Goal: Information Seeking & Learning: Learn about a topic

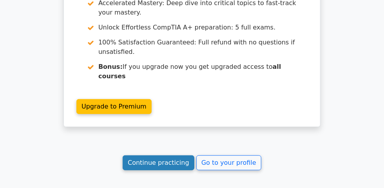
click at [153, 155] on link "Continue practicing" at bounding box center [159, 162] width 72 height 15
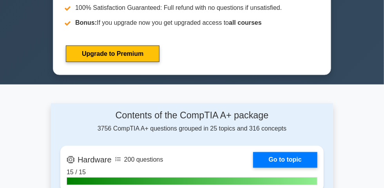
scroll to position [463, 0]
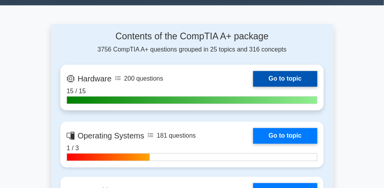
click at [253, 87] on link "Go to topic" at bounding box center [285, 79] width 64 height 16
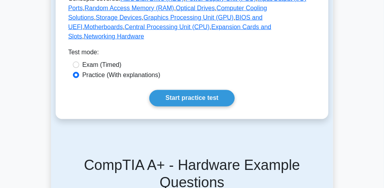
scroll to position [463, 0]
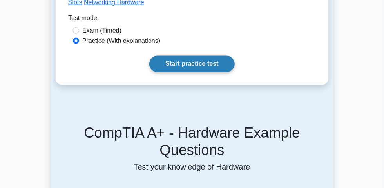
click at [193, 72] on link "Start practice test" at bounding box center [191, 64] width 85 height 16
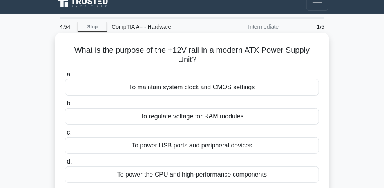
scroll to position [35, 0]
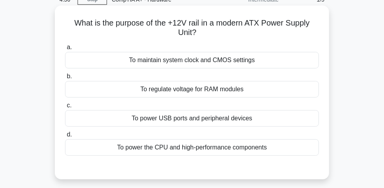
click at [239, 151] on div "To power the CPU and high-performance components" at bounding box center [192, 147] width 254 height 16
click at [65, 137] on input "d. To power the CPU and high-performance components" at bounding box center [65, 134] width 0 height 5
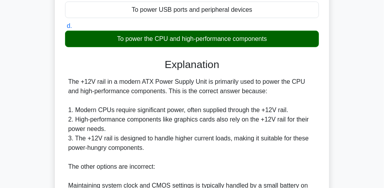
scroll to position [178, 0]
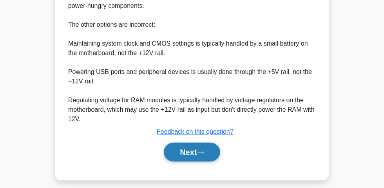
click at [198, 157] on button "Next" at bounding box center [192, 151] width 56 height 19
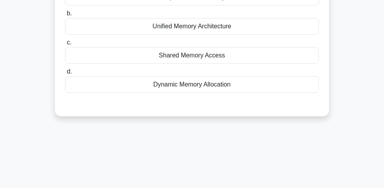
scroll to position [22, 0]
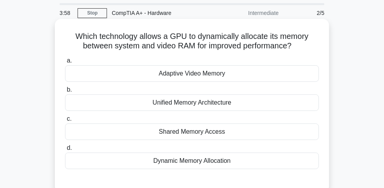
click at [221, 166] on div "Dynamic Memory Allocation" at bounding box center [192, 160] width 254 height 16
click at [65, 150] on input "d. Dynamic Memory Allocation" at bounding box center [65, 147] width 0 height 5
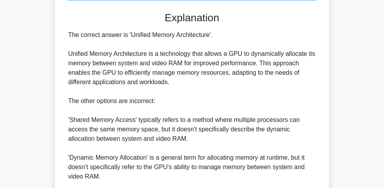
scroll to position [179, 0]
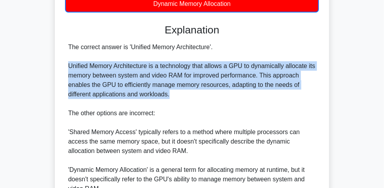
drag, startPoint x: 65, startPoint y: 68, endPoint x: 180, endPoint y: 95, distance: 118.1
click at [180, 95] on div "The correct answer is 'Unified Memory Architecture'. Unified Memory Architectur…" at bounding box center [192, 131] width 254 height 179
copy div "Unified Memory Architecture is a technology that allows a GPU to dynamically al…"
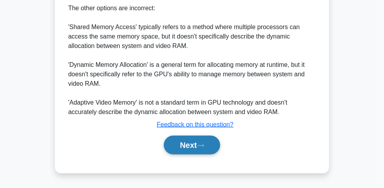
click at [200, 142] on button "Next" at bounding box center [192, 144] width 56 height 19
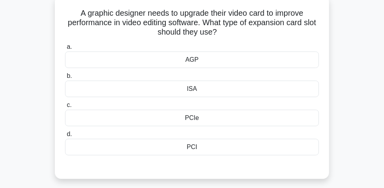
scroll to position [58, 0]
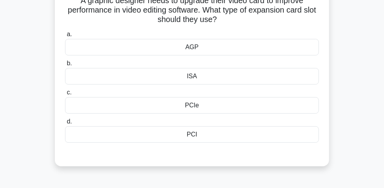
click at [194, 108] on div "PCIe" at bounding box center [192, 105] width 254 height 16
click at [65, 95] on input "c. PCIe" at bounding box center [65, 92] width 0 height 5
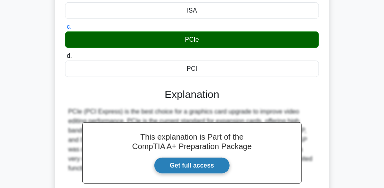
scroll to position [200, 0]
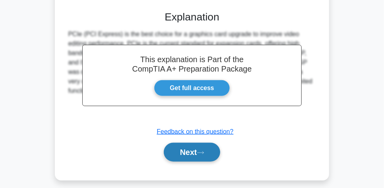
click at [201, 153] on icon at bounding box center [200, 152] width 7 height 4
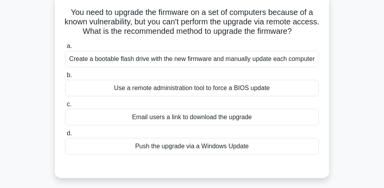
scroll to position [58, 0]
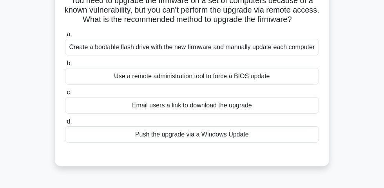
click at [150, 49] on div "Create a bootable flash drive with the new firmware and manually update each co…" at bounding box center [192, 47] width 254 height 16
click at [65, 37] on input "a. Create a bootable flash drive with the new firmware and manually update each…" at bounding box center [65, 34] width 0 height 5
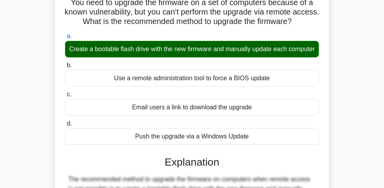
scroll to position [236, 0]
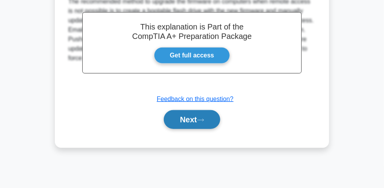
click at [193, 129] on button "Next" at bounding box center [192, 119] width 56 height 19
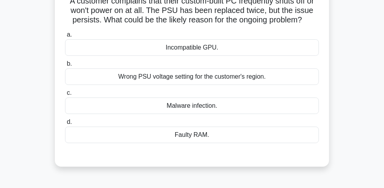
scroll to position [58, 0]
click at [257, 79] on div "Wrong PSU voltage setting for the customer's region." at bounding box center [192, 76] width 254 height 16
click at [65, 66] on input "b. Wrong PSU voltage setting for the customer's region." at bounding box center [65, 63] width 0 height 5
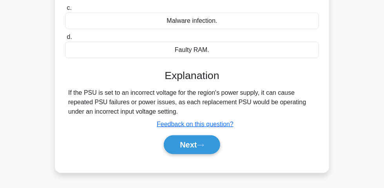
scroll to position [200, 0]
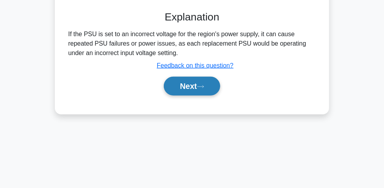
click at [190, 90] on button "Next" at bounding box center [192, 86] width 56 height 19
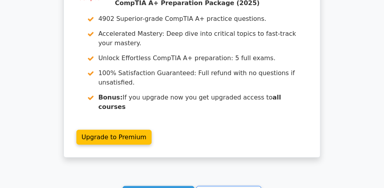
scroll to position [1215, 0]
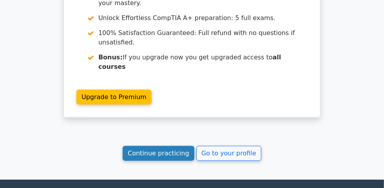
click at [152, 146] on link "Continue practicing" at bounding box center [159, 153] width 72 height 15
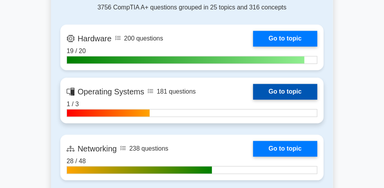
scroll to position [535, 0]
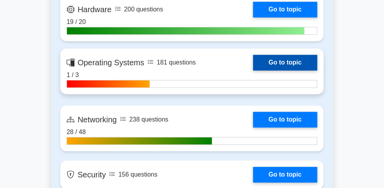
click at [253, 70] on link "Go to topic" at bounding box center [285, 63] width 64 height 16
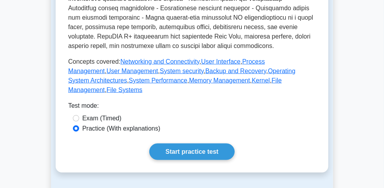
scroll to position [392, 0]
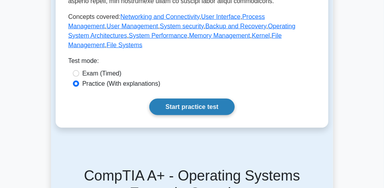
click at [178, 115] on link "Start practice test" at bounding box center [191, 106] width 85 height 16
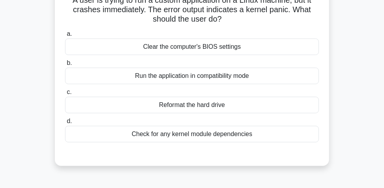
scroll to position [35, 0]
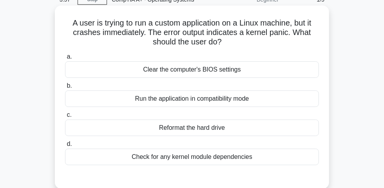
drag, startPoint x: 259, startPoint y: 161, endPoint x: 128, endPoint y: 155, distance: 130.8
click at [128, 155] on div "Check for any kernel module dependencies" at bounding box center [192, 156] width 254 height 16
click at [253, 100] on div "Run the application in compatibility mode" at bounding box center [192, 98] width 254 height 16
click at [65, 88] on input "b. Run the application in compatibility mode" at bounding box center [65, 85] width 0 height 5
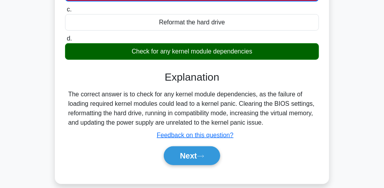
scroll to position [142, 0]
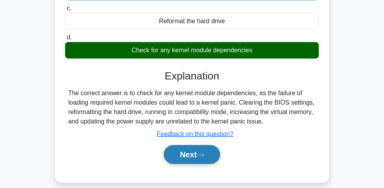
click at [191, 158] on button "Next" at bounding box center [192, 154] width 56 height 19
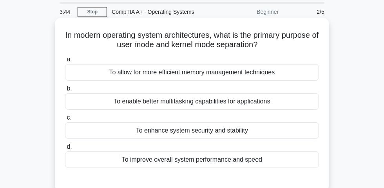
scroll to position [35, 0]
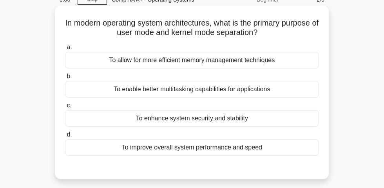
click at [176, 149] on div "To improve overall system performance and speed" at bounding box center [192, 147] width 254 height 16
click at [65, 137] on input "d. To improve overall system performance and speed" at bounding box center [65, 134] width 0 height 5
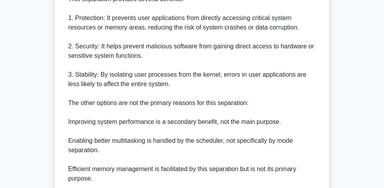
scroll to position [390, 0]
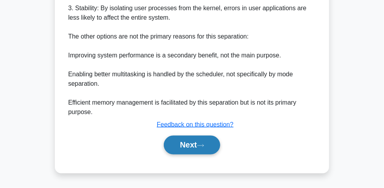
click at [190, 144] on button "Next" at bounding box center [192, 144] width 56 height 19
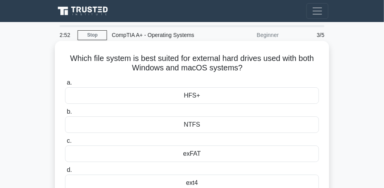
scroll to position [35, 0]
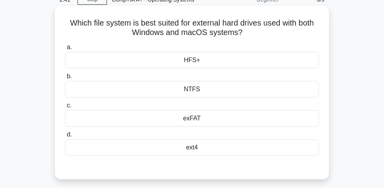
drag, startPoint x: 193, startPoint y: 122, endPoint x: 205, endPoint y: 128, distance: 13.2
click at [192, 122] on div "exFAT" at bounding box center [192, 118] width 254 height 16
click at [65, 108] on input "c. exFAT" at bounding box center [65, 105] width 0 height 5
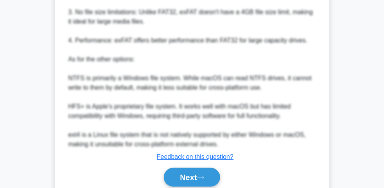
scroll to position [297, 0]
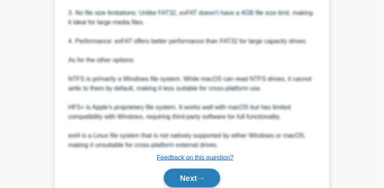
click at [189, 177] on button "Next" at bounding box center [192, 177] width 56 height 19
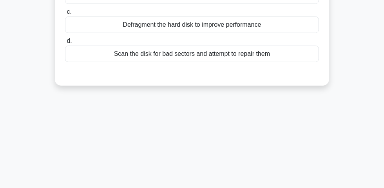
scroll to position [22, 0]
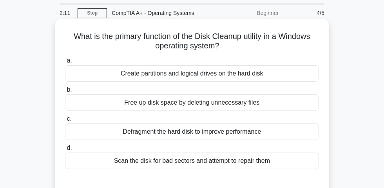
click at [206, 166] on div "Scan the disk for bad sectors and attempt to repair them" at bounding box center [192, 160] width 254 height 16
click at [65, 150] on input "d. Scan the disk for bad sectors and attempt to repair them" at bounding box center [65, 147] width 0 height 5
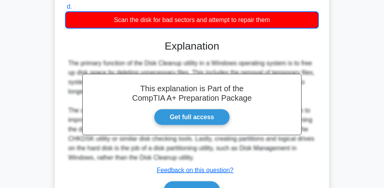
scroll to position [236, 0]
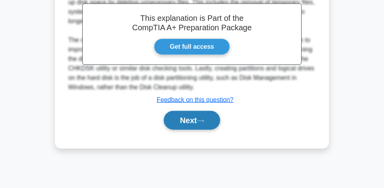
click at [188, 120] on button "Next" at bounding box center [192, 120] width 56 height 19
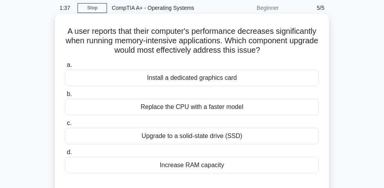
scroll to position [58, 0]
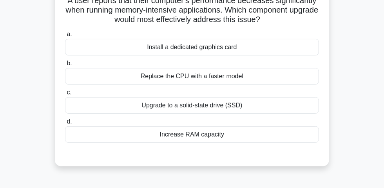
click at [182, 133] on div "Increase RAM capacity" at bounding box center [192, 134] width 254 height 16
click at [65, 124] on input "d. Increase RAM capacity" at bounding box center [65, 121] width 0 height 5
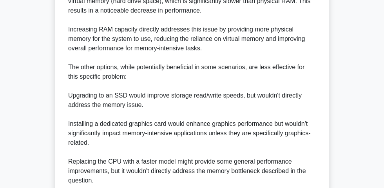
scroll to position [352, 0]
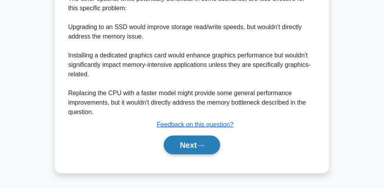
click at [187, 146] on button "Next" at bounding box center [192, 144] width 56 height 19
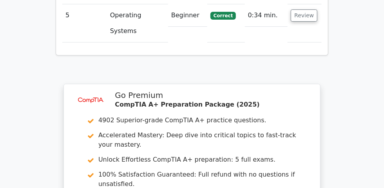
scroll to position [1094, 0]
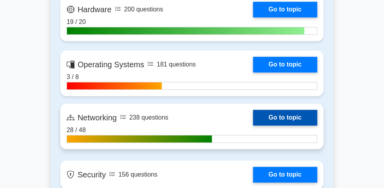
scroll to position [570, 0]
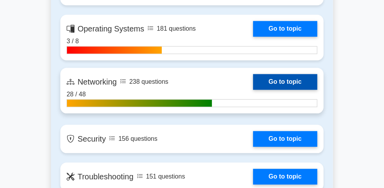
click at [253, 89] on link "Go to topic" at bounding box center [285, 82] width 64 height 16
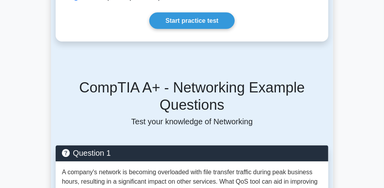
scroll to position [499, 0]
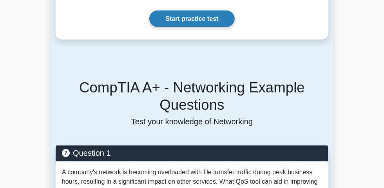
click at [179, 27] on link "Start practice test" at bounding box center [191, 19] width 85 height 16
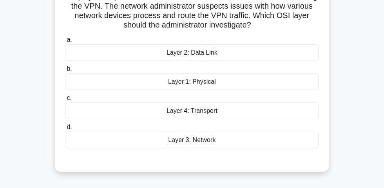
scroll to position [35, 0]
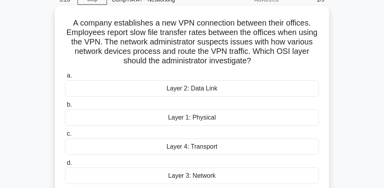
click at [218, 150] on div "Layer 4: Transport" at bounding box center [192, 146] width 254 height 16
click at [65, 136] on input "c. Layer 4: Transport" at bounding box center [65, 133] width 0 height 5
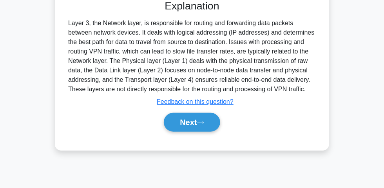
scroll to position [236, 0]
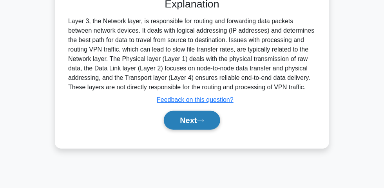
click at [193, 121] on button "Next" at bounding box center [192, 120] width 56 height 19
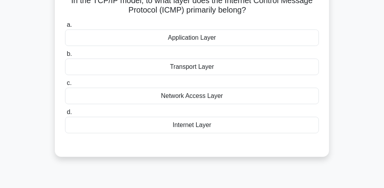
scroll to position [22, 0]
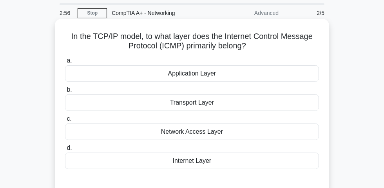
click at [192, 81] on div "Application Layer" at bounding box center [192, 73] width 254 height 16
click at [176, 81] on div "Application Layer" at bounding box center [192, 73] width 254 height 16
click at [65, 63] on input "a. Application Layer" at bounding box center [65, 60] width 0 height 5
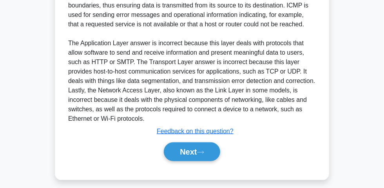
scroll to position [213, 0]
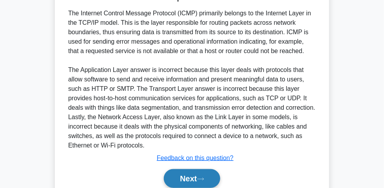
click at [186, 182] on button "Next" at bounding box center [192, 178] width 56 height 19
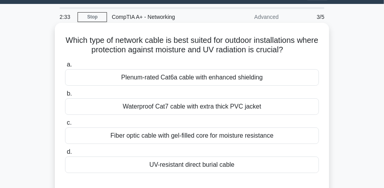
scroll to position [35, 0]
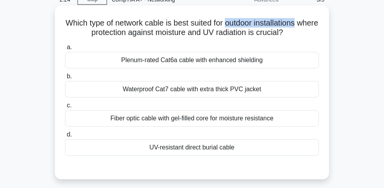
drag, startPoint x: 238, startPoint y: 24, endPoint x: 290, endPoint y: 22, distance: 51.9
click at [317, 20] on div "Which type of network cable is best suited for outdoor installations where prot…" at bounding box center [192, 92] width 268 height 167
click at [246, 25] on h5 "Which type of network cable is best suited for outdoor installations where prot…" at bounding box center [192, 28] width 256 height 20
drag, startPoint x: 241, startPoint y: 26, endPoint x: 267, endPoint y: 24, distance: 26.4
click at [267, 24] on h5 "Which type of network cable is best suited for outdoor installations where prot…" at bounding box center [192, 28] width 256 height 20
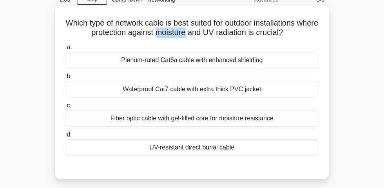
drag, startPoint x: 169, startPoint y: 36, endPoint x: 197, endPoint y: 35, distance: 28.3
click at [197, 35] on h5 "Which type of network cable is best suited for outdoor installations where prot…" at bounding box center [192, 28] width 256 height 20
click at [237, 121] on div "Fiber optic cable with gel-filled core for moisture resistance" at bounding box center [192, 118] width 254 height 16
click at [65, 108] on input "c. Fiber optic cable with gel-filled core for moisture resistance" at bounding box center [65, 105] width 0 height 5
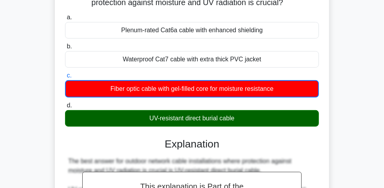
scroll to position [107, 0]
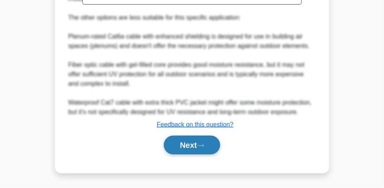
click at [192, 146] on button "Next" at bounding box center [192, 144] width 56 height 19
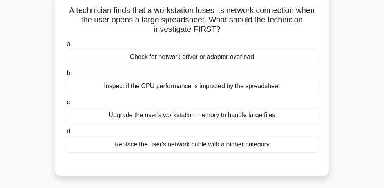
scroll to position [35, 0]
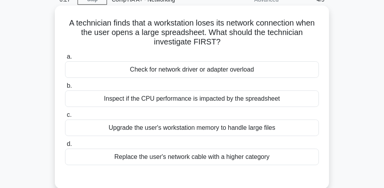
click at [245, 104] on div "Inspect if the CPU performance is impacted by the spreadsheet" at bounding box center [192, 98] width 254 height 16
click at [65, 88] on input "b. Inspect if the CPU performance is impacted by the spreadsheet" at bounding box center [65, 85] width 0 height 5
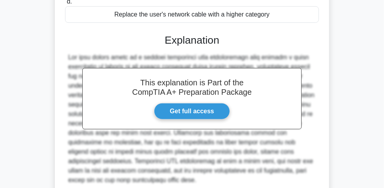
scroll to position [248, 0]
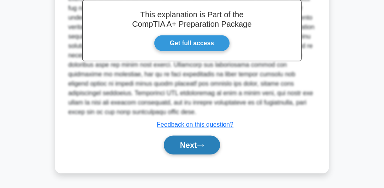
click at [203, 142] on button "Next" at bounding box center [192, 144] width 56 height 19
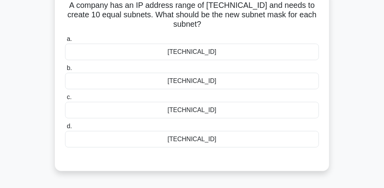
scroll to position [22, 0]
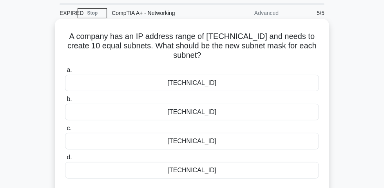
click at [208, 88] on div "255.255.255.0" at bounding box center [192, 83] width 254 height 16
click at [65, 73] on input "a. 255.255.255.0" at bounding box center [65, 69] width 0 height 5
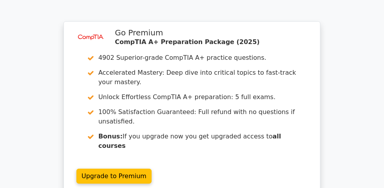
scroll to position [1070, 0]
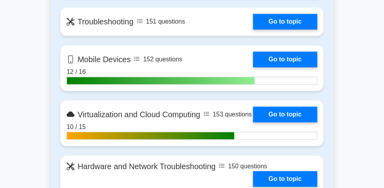
scroll to position [570, 0]
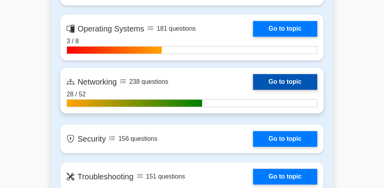
click at [253, 89] on link "Go to topic" at bounding box center [285, 82] width 64 height 16
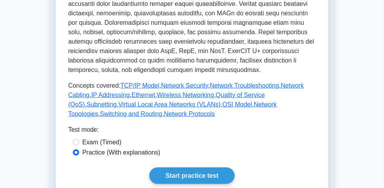
scroll to position [392, 0]
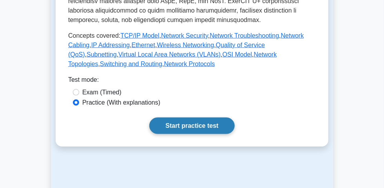
click at [177, 134] on link "Start practice test" at bounding box center [191, 125] width 85 height 16
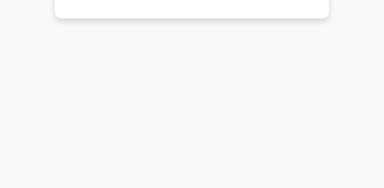
scroll to position [71, 0]
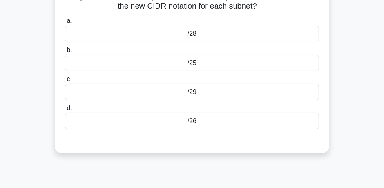
click at [190, 122] on div "/26" at bounding box center [192, 121] width 254 height 16
click at [180, 126] on div "/26" at bounding box center [192, 121] width 254 height 16
click at [65, 111] on input "d. /26" at bounding box center [65, 108] width 0 height 5
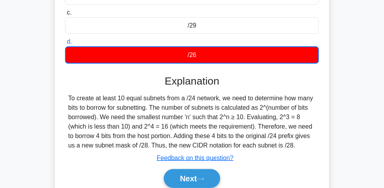
scroll to position [214, 0]
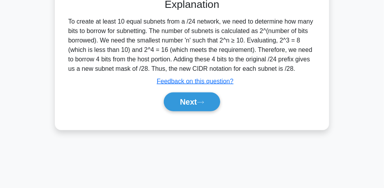
drag, startPoint x: 66, startPoint y: 26, endPoint x: 300, endPoint y: 71, distance: 237.8
click at [300, 71] on div "To create at least 10 equal subnets from a /24 network, we need to determine ho…" at bounding box center [192, 45] width 254 height 56
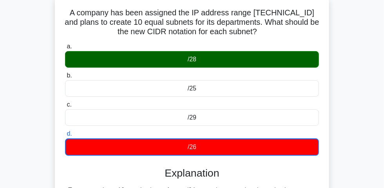
scroll to position [35, 0]
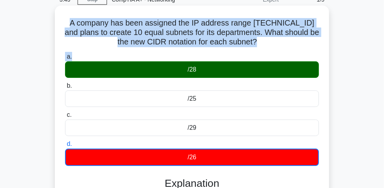
drag, startPoint x: 82, startPoint y: 30, endPoint x: 233, endPoint y: 45, distance: 151.4
click at [279, 52] on div "A company has been assigned the IP address range [TECHNICAL_ID] and plans to cr…" at bounding box center [192, 157] width 268 height 297
copy h5 "A company has been assigned the IP address range [TECHNICAL_ID] and plans to cr…"
drag, startPoint x: 181, startPoint y: 71, endPoint x: 204, endPoint y: 73, distance: 22.8
click at [215, 72] on div "/28" at bounding box center [192, 69] width 254 height 16
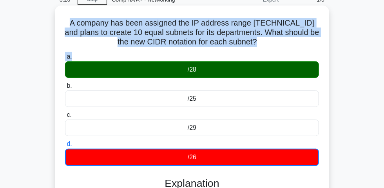
copy div "/28"
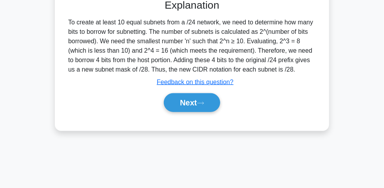
scroll to position [214, 0]
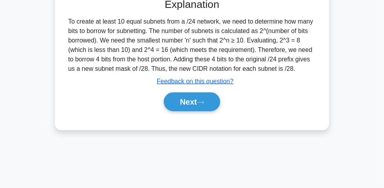
drag, startPoint x: 67, startPoint y: 22, endPoint x: 297, endPoint y: 67, distance: 233.8
click at [297, 68] on div "To create at least 10 equal subnets from a /24 network, we need to determine ho…" at bounding box center [192, 45] width 254 height 56
copy div "To create at least 10 equal subnets from a /24 network, we need to determine ho…"
click at [192, 107] on button "Next" at bounding box center [192, 101] width 56 height 19
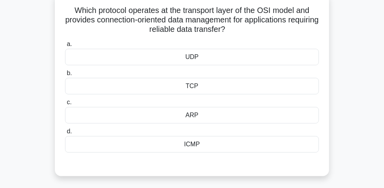
scroll to position [35, 0]
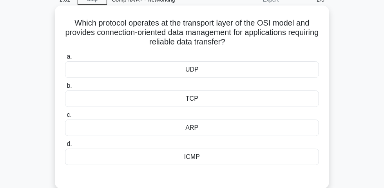
click at [193, 100] on div "TCP" at bounding box center [192, 98] width 254 height 16
click at [65, 88] on input "b. TCP" at bounding box center [65, 85] width 0 height 5
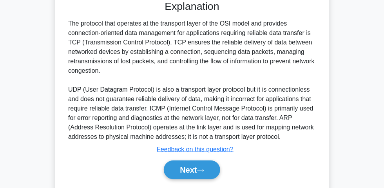
scroll to position [239, 0]
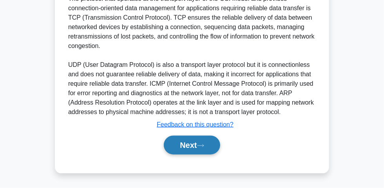
click at [192, 144] on button "Next" at bounding box center [192, 144] width 56 height 19
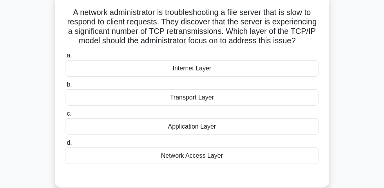
scroll to position [58, 0]
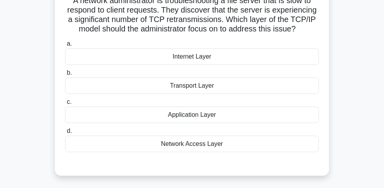
click at [187, 84] on div "Transport Layer" at bounding box center [192, 85] width 254 height 16
click at [65, 75] on input "b. Transport Layer" at bounding box center [65, 72] width 0 height 5
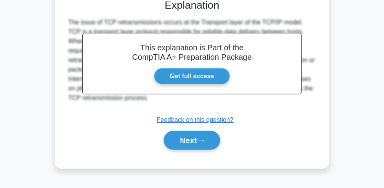
scroll to position [236, 0]
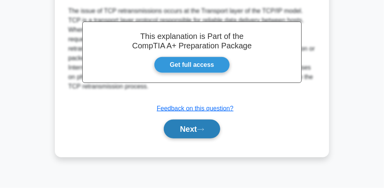
click at [182, 125] on button "Next" at bounding box center [192, 128] width 56 height 19
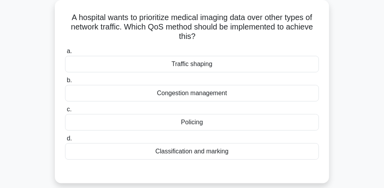
scroll to position [58, 0]
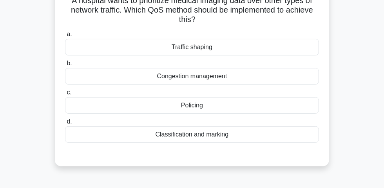
click at [184, 75] on div "Congestion management" at bounding box center [192, 76] width 254 height 16
click at [65, 66] on input "b. Congestion management" at bounding box center [65, 63] width 0 height 5
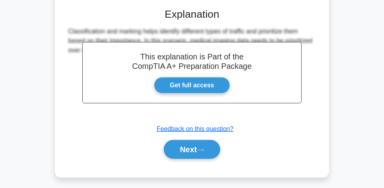
scroll to position [236, 0]
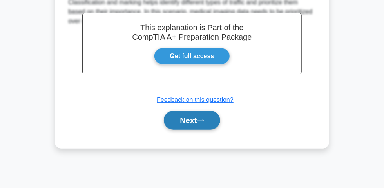
click at [199, 122] on button "Next" at bounding box center [192, 120] width 56 height 19
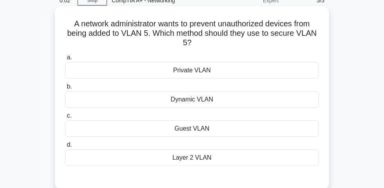
scroll to position [22, 0]
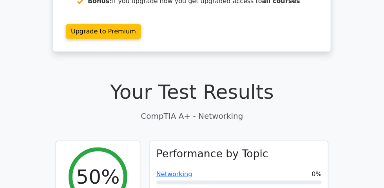
scroll to position [250, 0]
